Goal: Navigation & Orientation: Find specific page/section

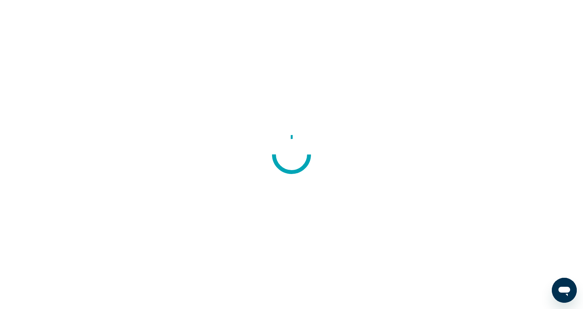
drag, startPoint x: 0, startPoint y: 0, endPoint x: 227, endPoint y: 84, distance: 241.7
click at [227, 85] on div at bounding box center [291, 154] width 583 height 309
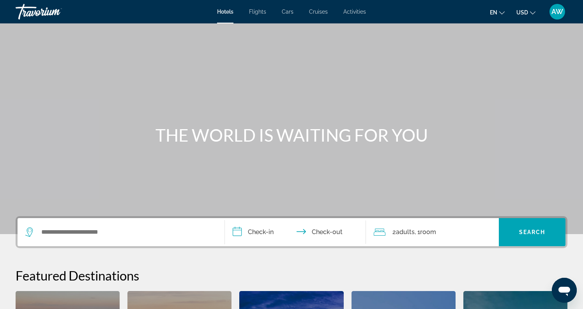
click at [558, 17] on div "AW" at bounding box center [557, 12] width 16 height 16
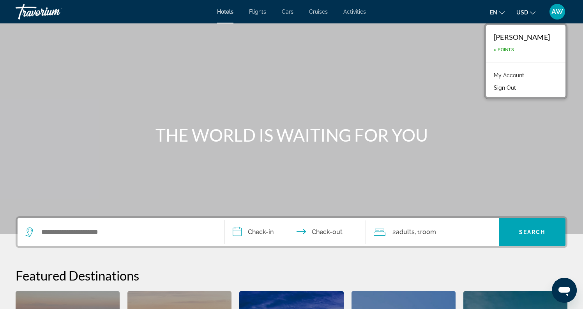
click at [511, 74] on link "My Account" at bounding box center [509, 75] width 38 height 10
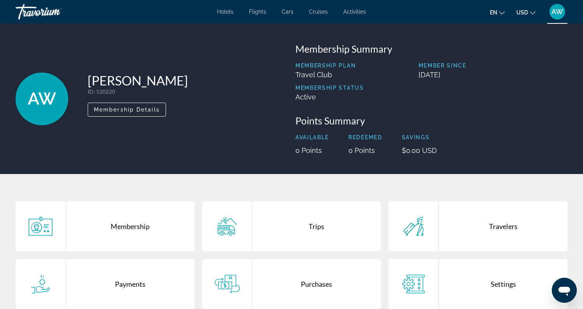
click at [231, 12] on span "Hotels" at bounding box center [225, 12] width 16 height 6
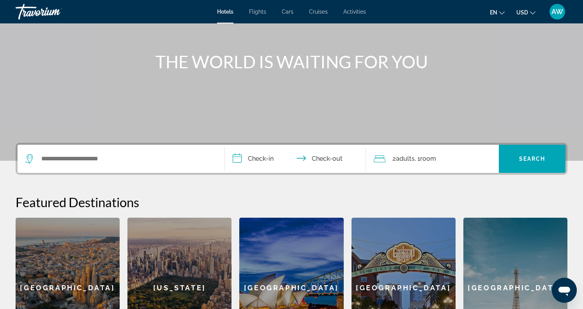
scroll to position [74, 0]
